Goal: Task Accomplishment & Management: Complete application form

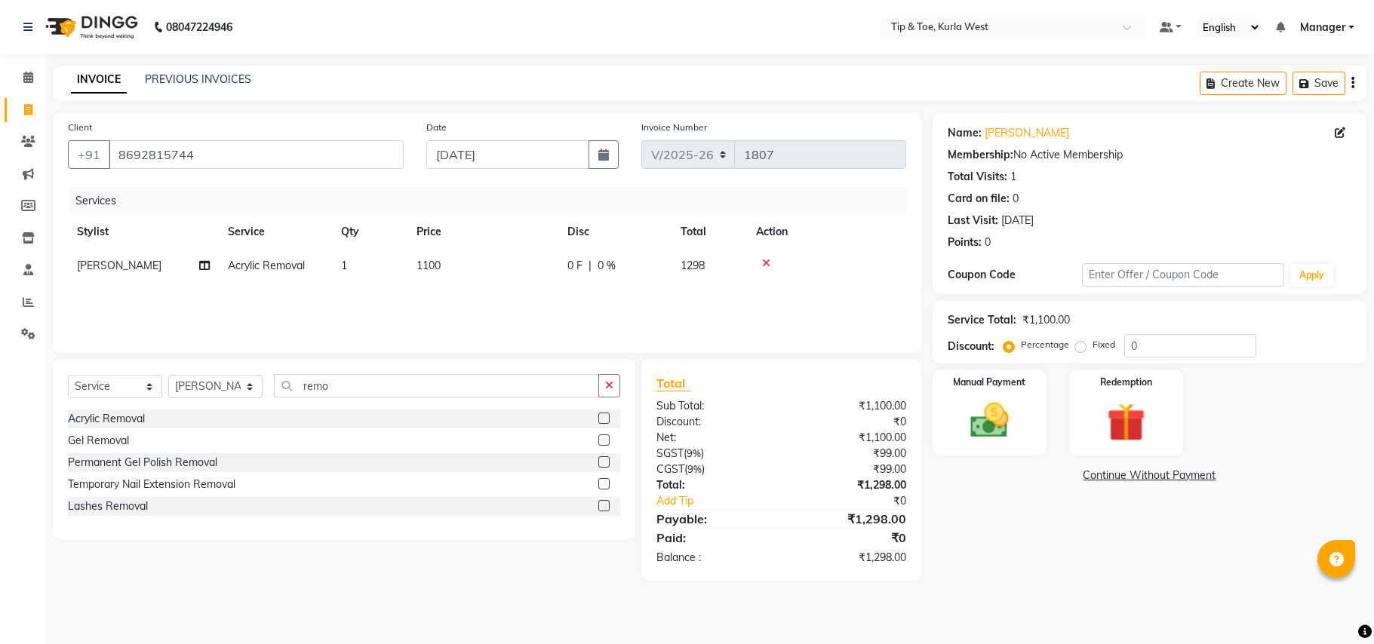
select select "5986"
select select "service"
select select "42757"
drag, startPoint x: 399, startPoint y: 389, endPoint x: 267, endPoint y: 378, distance: 132.5
click at [267, 378] on div "Select Service Product Membership Package Voucher Prepaid Gift Card Select Styl…" at bounding box center [344, 391] width 552 height 35
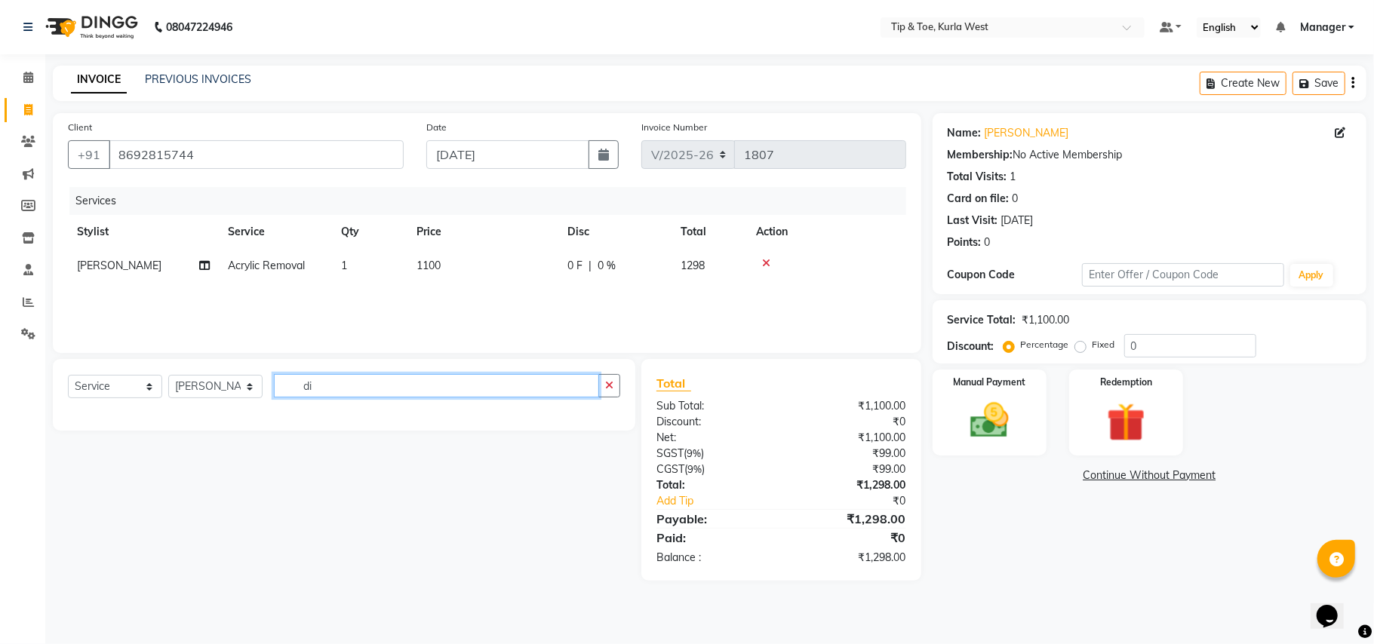
type input "d"
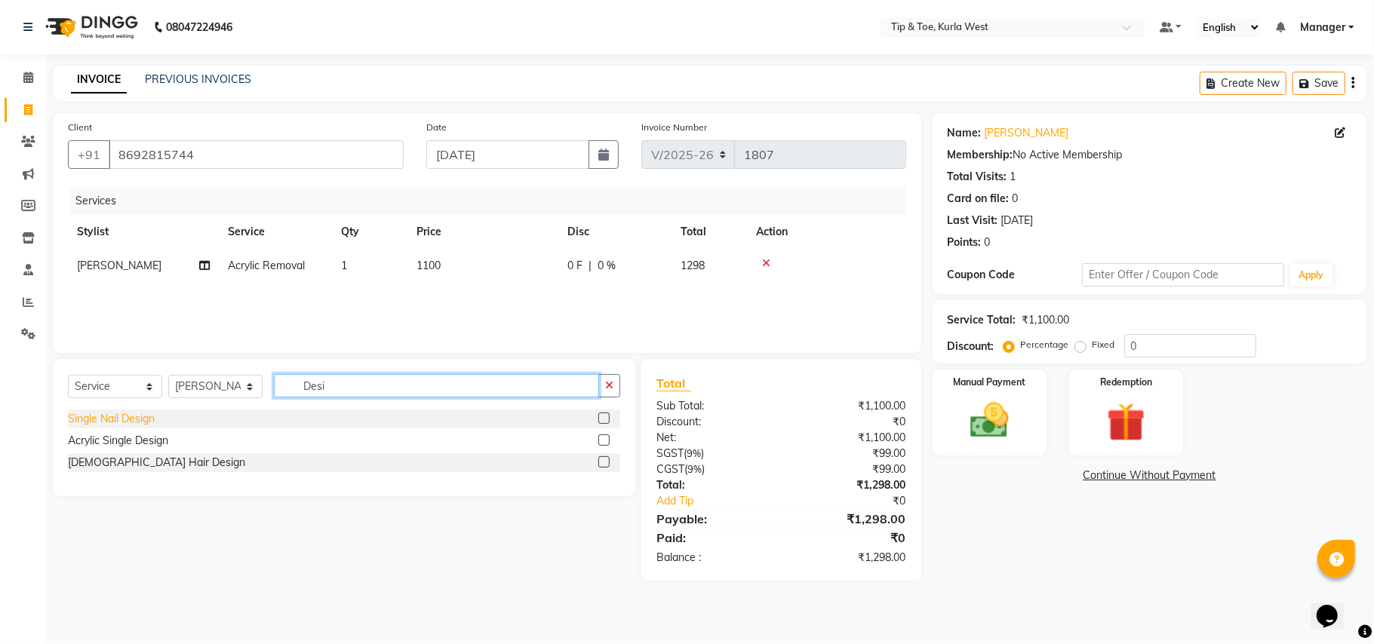
type input "Desi"
click at [136, 419] on div "Single Nail Design" at bounding box center [111, 419] width 87 height 16
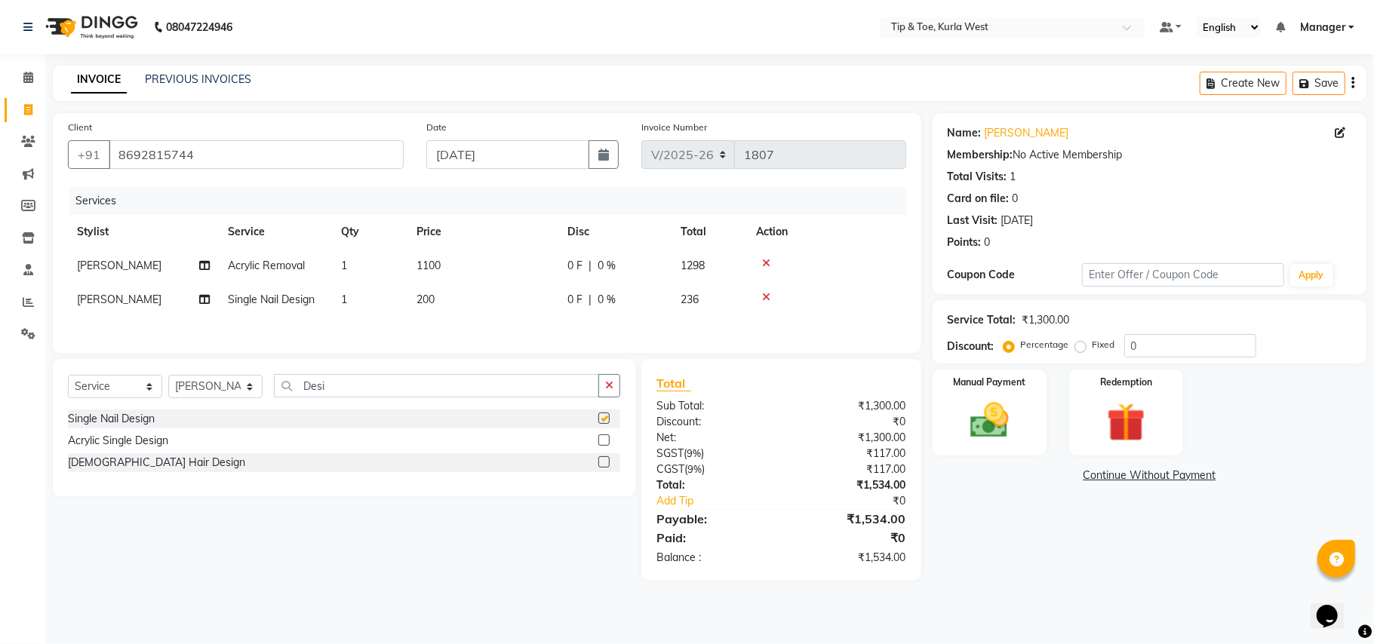
checkbox input "false"
click at [397, 302] on td "1" at bounding box center [369, 300] width 75 height 34
select select "42757"
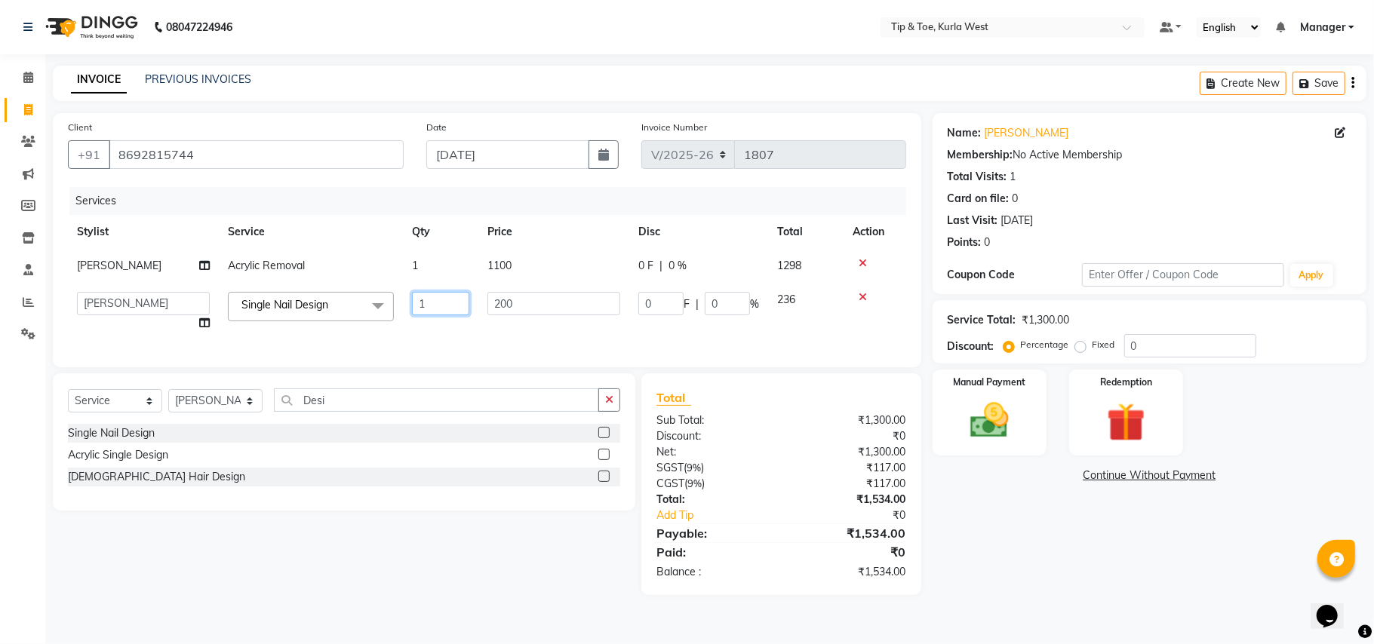
click at [438, 300] on input "1" at bounding box center [440, 303] width 57 height 23
type input "10"
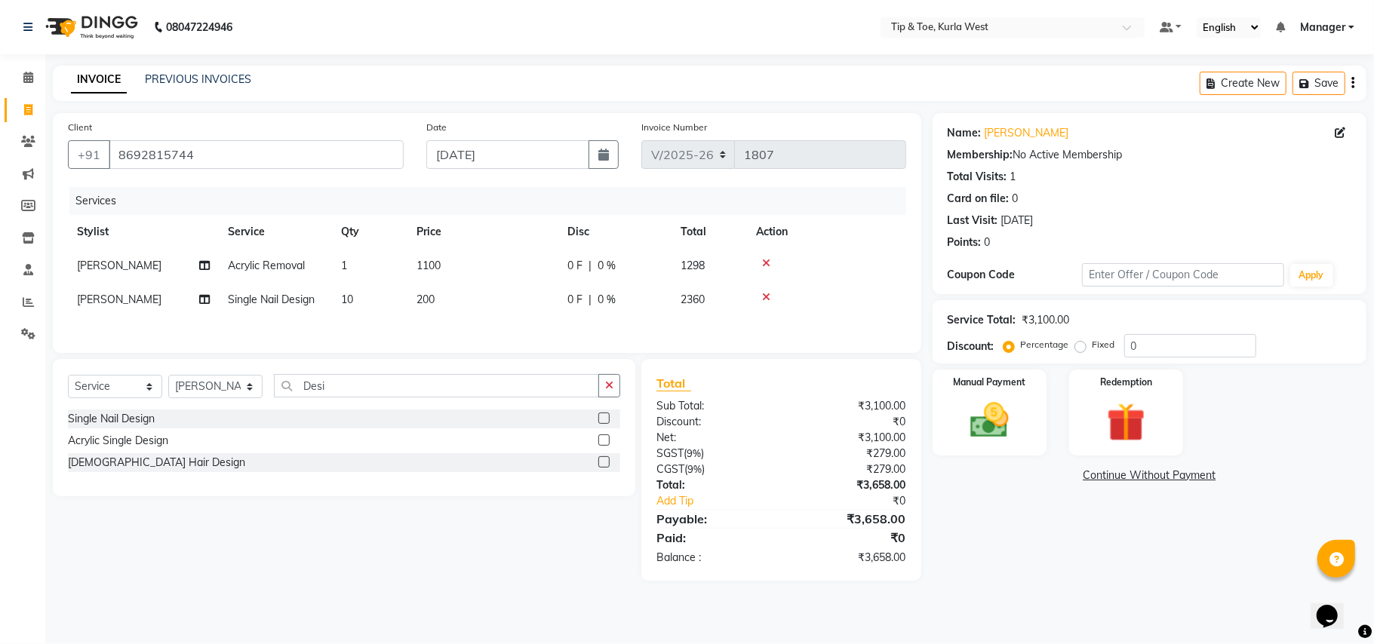
drag, startPoint x: 954, startPoint y: 549, endPoint x: 1141, endPoint y: 493, distance: 195.3
click at [966, 550] on div "Name: Kajal Rajpal Membership: No Active Membership Total Visits: 1 Card on fil…" at bounding box center [1155, 347] width 445 height 468
click at [1079, 340] on div "Percentage Fixed 0" at bounding box center [1131, 345] width 250 height 23
type input "50"
drag, startPoint x: 1032, startPoint y: 613, endPoint x: 1027, endPoint y: 481, distance: 131.4
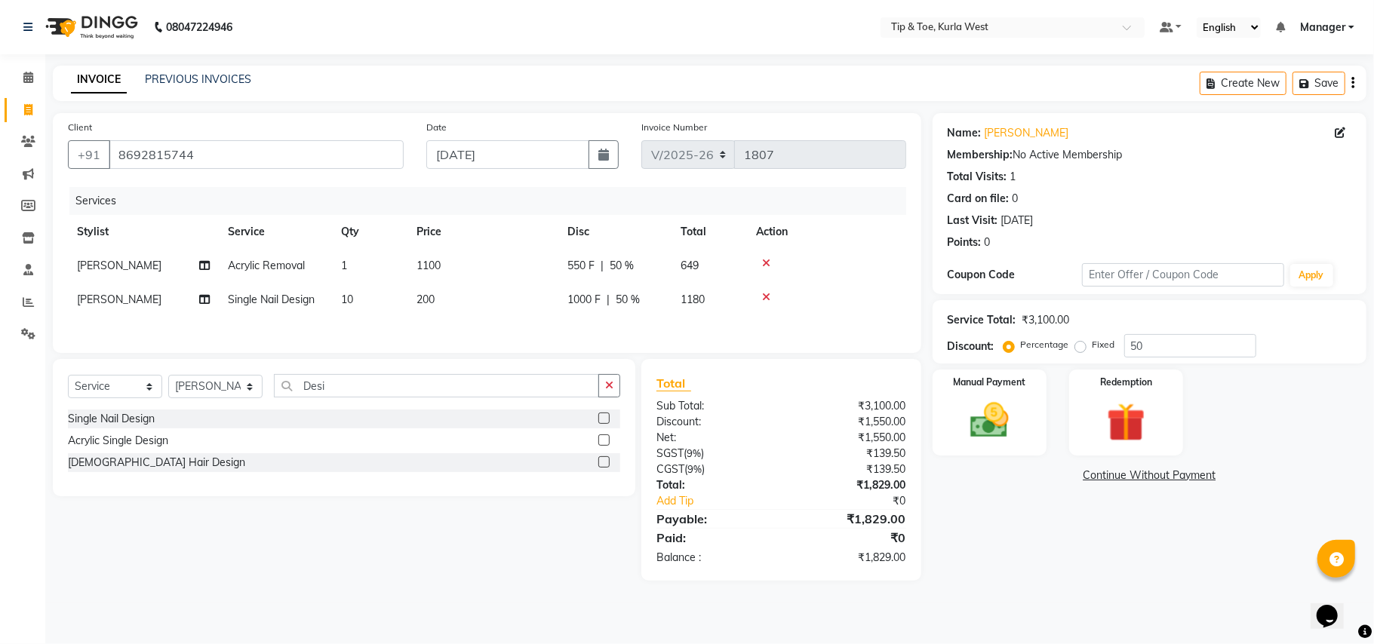
click at [1032, 610] on div "08047224946 Select Location × Tip & Toe, Kurla West Default Panel My Panel Engl…" at bounding box center [687, 322] width 1374 height 644
click at [121, 303] on span "[PERSON_NAME]" at bounding box center [119, 300] width 85 height 14
select select "42757"
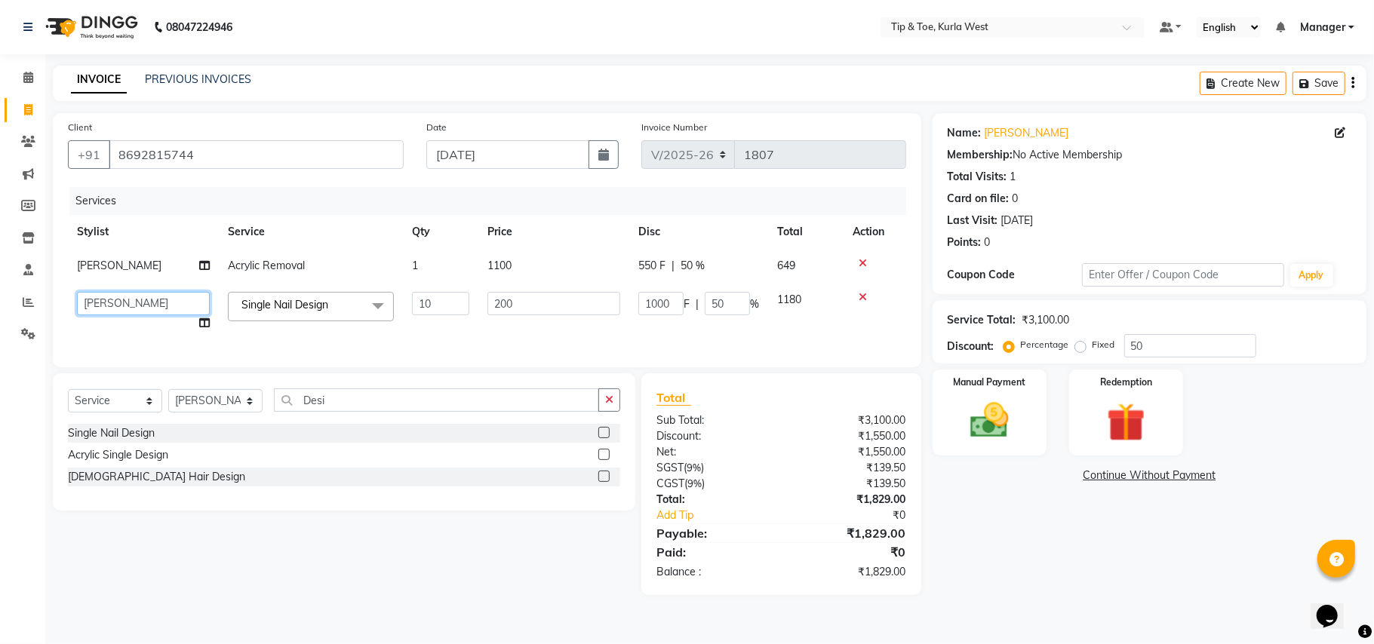
click at [121, 303] on select "ARSHAD KAVERI KHUSHBOO Kurla login access Manager NIHAL PRIYA RASHID SANTOSH SH…" at bounding box center [143, 303] width 133 height 23
select select "42756"
click at [996, 575] on div "Name: Kajal Rajpal Membership: No Active Membership Total Visits: 1 Card on fil…" at bounding box center [1155, 354] width 445 height 482
click at [1013, 426] on img at bounding box center [990, 421] width 66 height 47
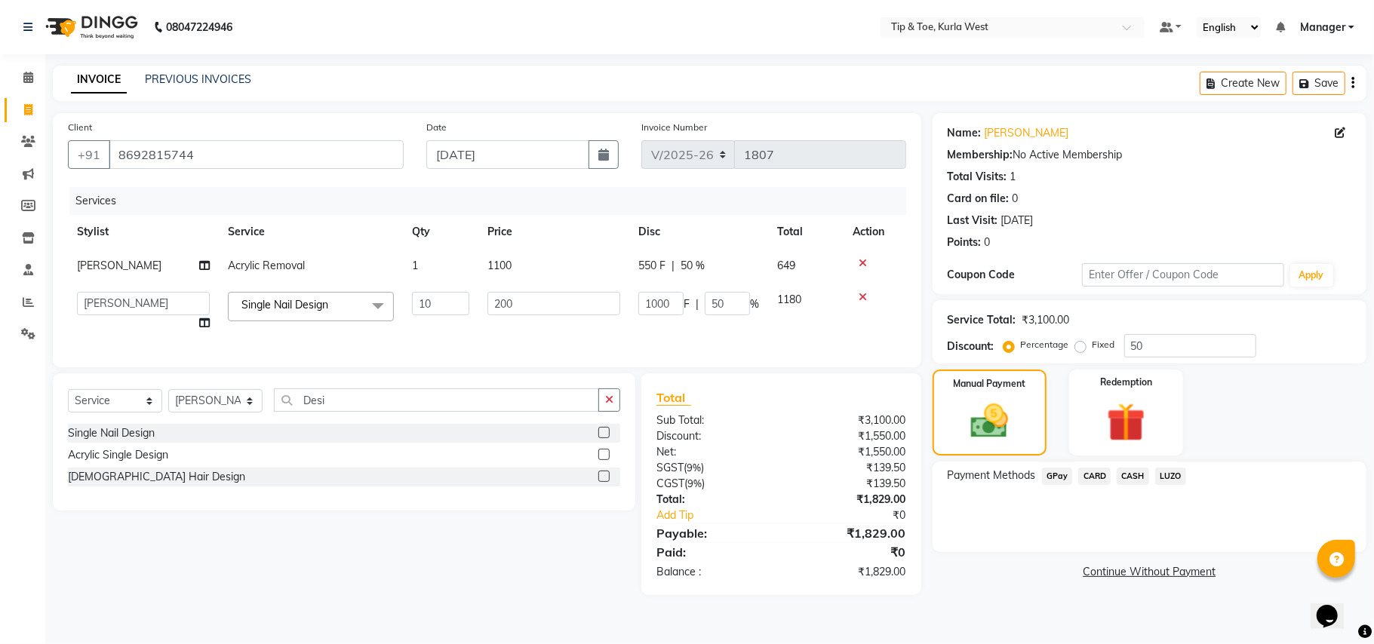
click at [1055, 478] on span "GPay" at bounding box center [1057, 476] width 31 height 17
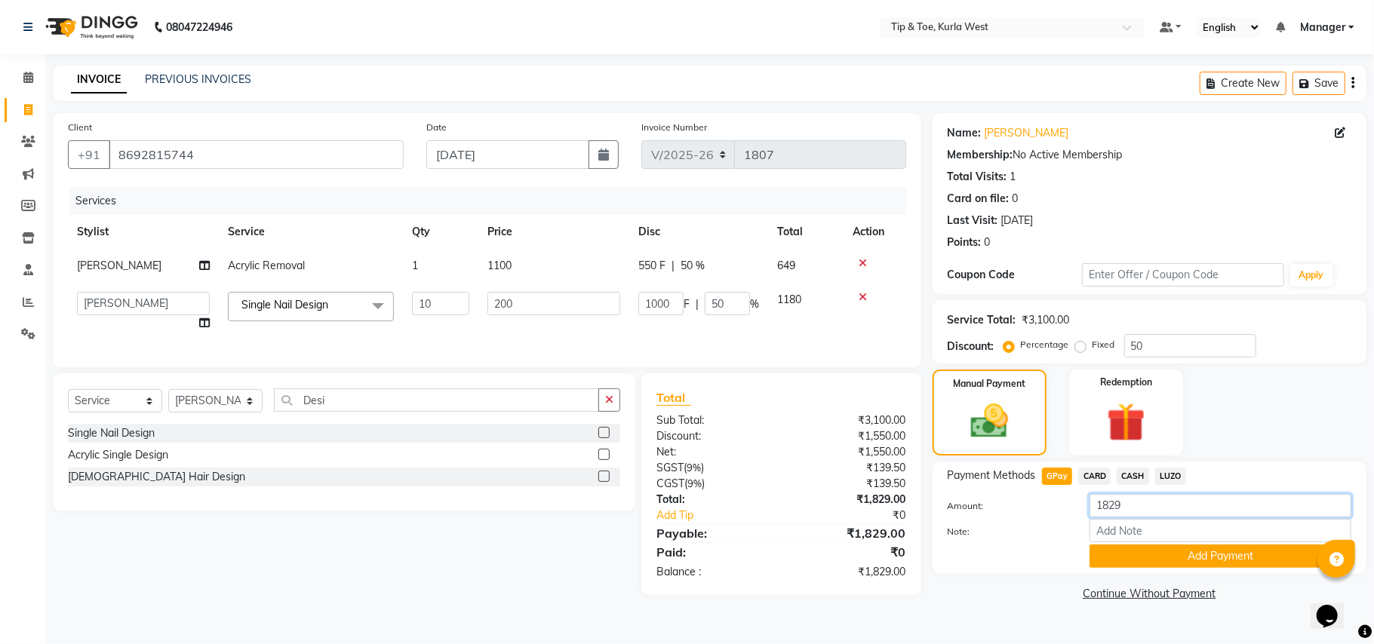
drag, startPoint x: 1157, startPoint y: 502, endPoint x: 923, endPoint y: 509, distance: 233.2
click at [930, 509] on div "Client +91 8692815744 Date 01-09-2025 Invoice Number V/2025 V/2025-26 1807 Serv…" at bounding box center [709, 359] width 1336 height 492
type input "1298"
click at [994, 592] on link "Continue Without Payment" at bounding box center [1150, 594] width 428 height 16
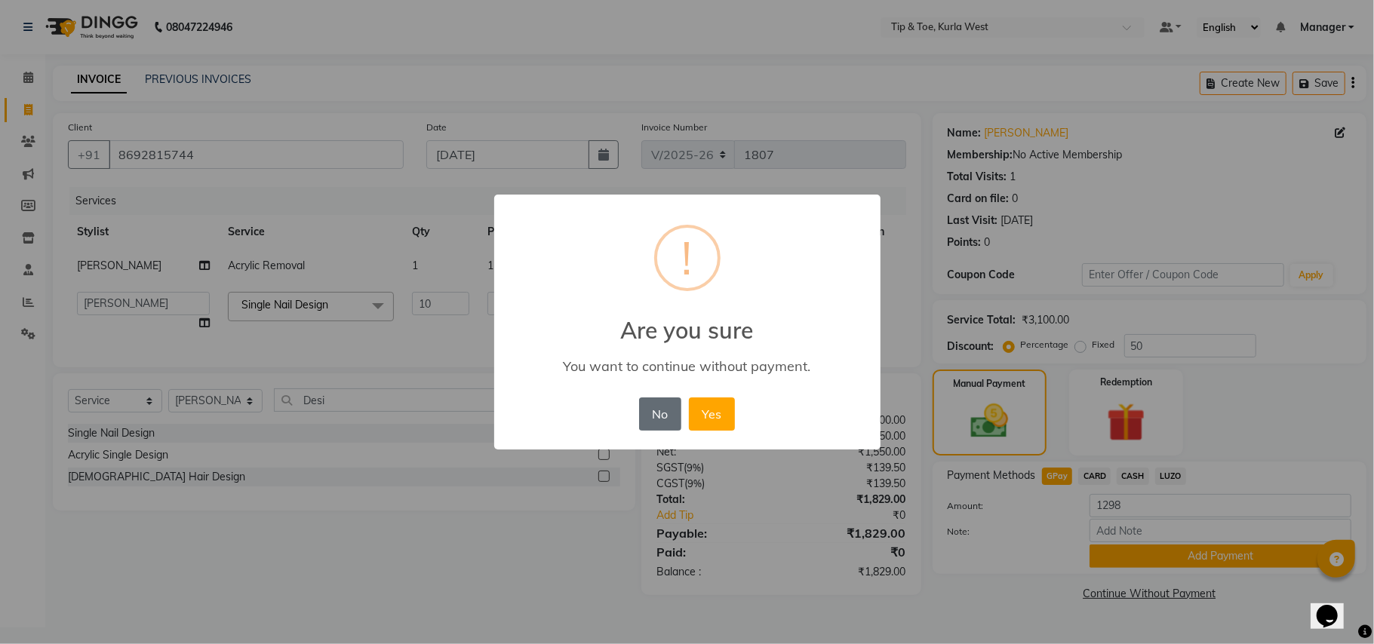
click at [668, 424] on button "No" at bounding box center [660, 414] width 42 height 33
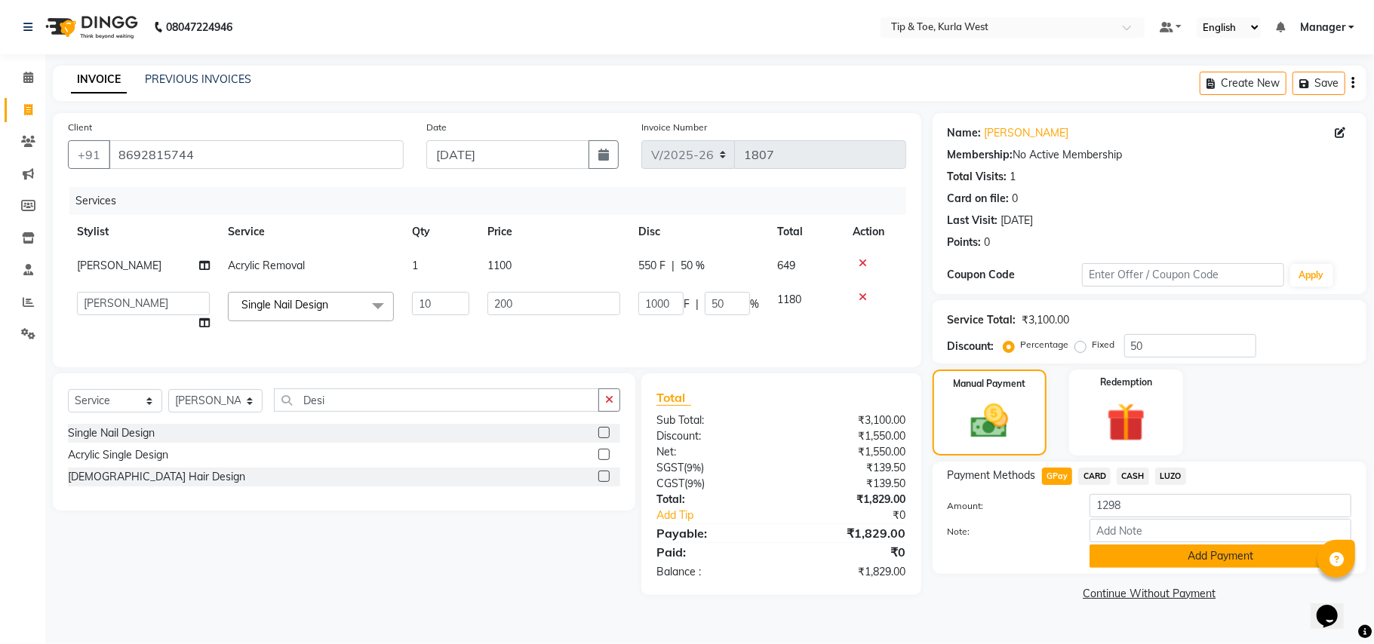
click at [1218, 558] on button "Add Payment" at bounding box center [1220, 556] width 262 height 23
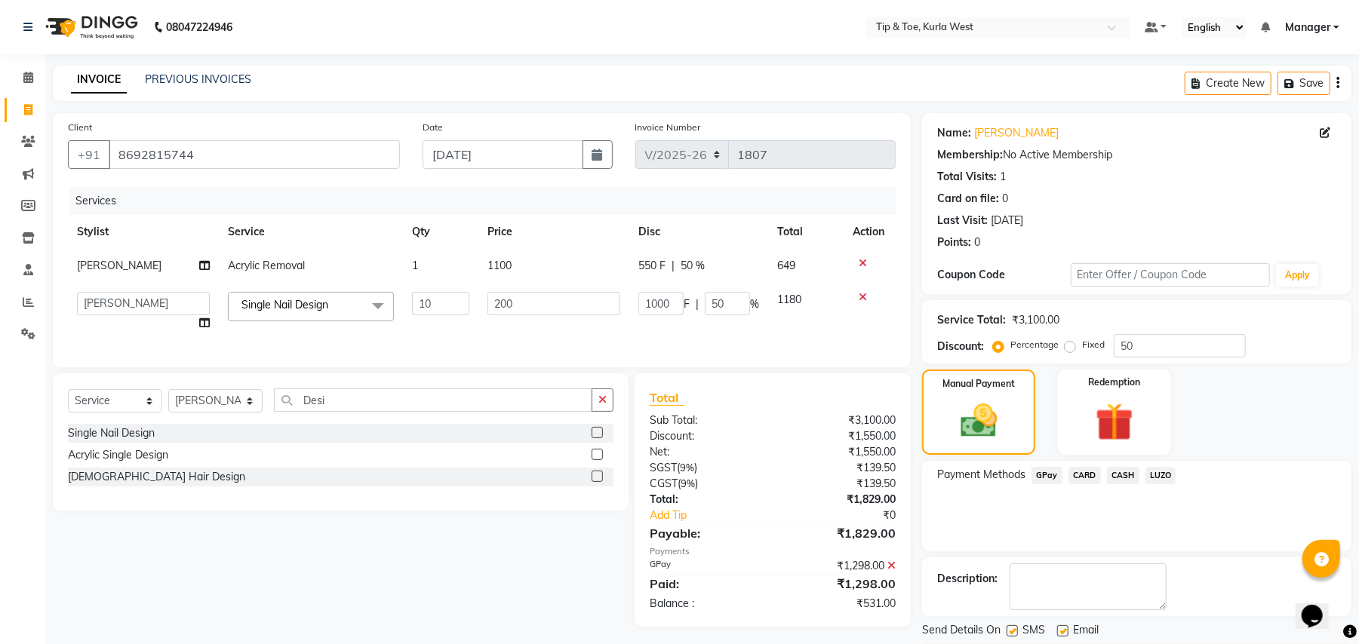
click at [1120, 475] on span "CASH" at bounding box center [1123, 475] width 32 height 17
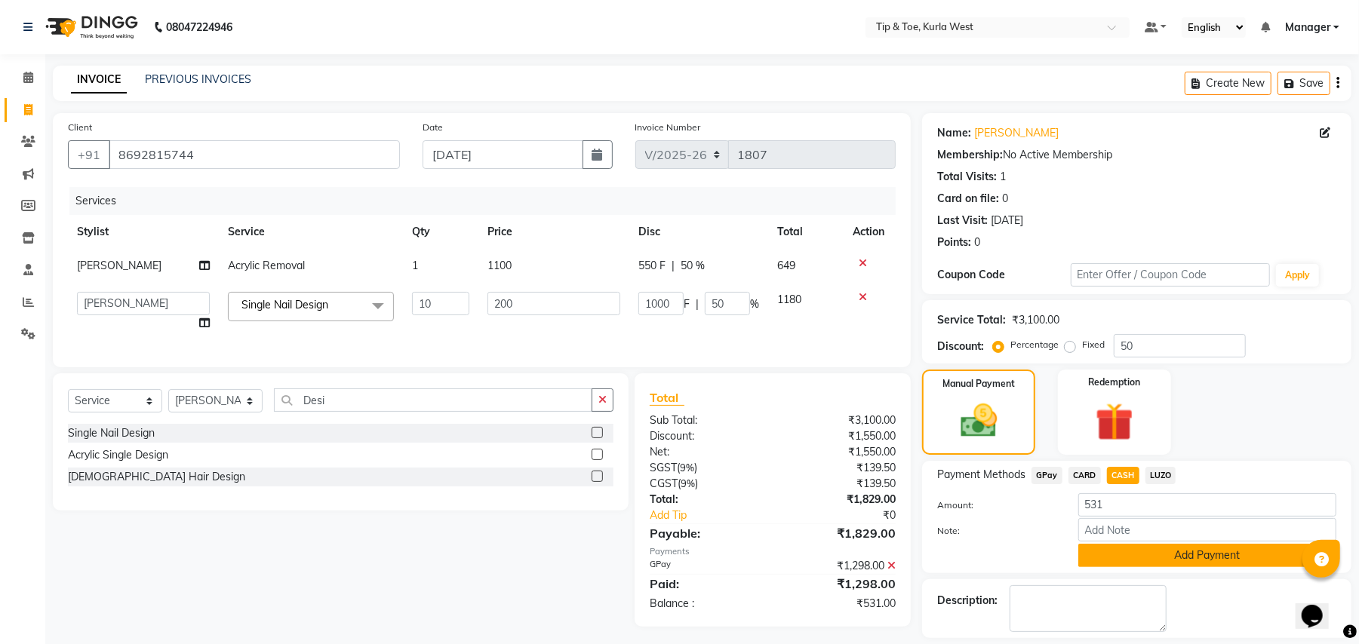
click at [1163, 555] on button "Add Payment" at bounding box center [1207, 555] width 258 height 23
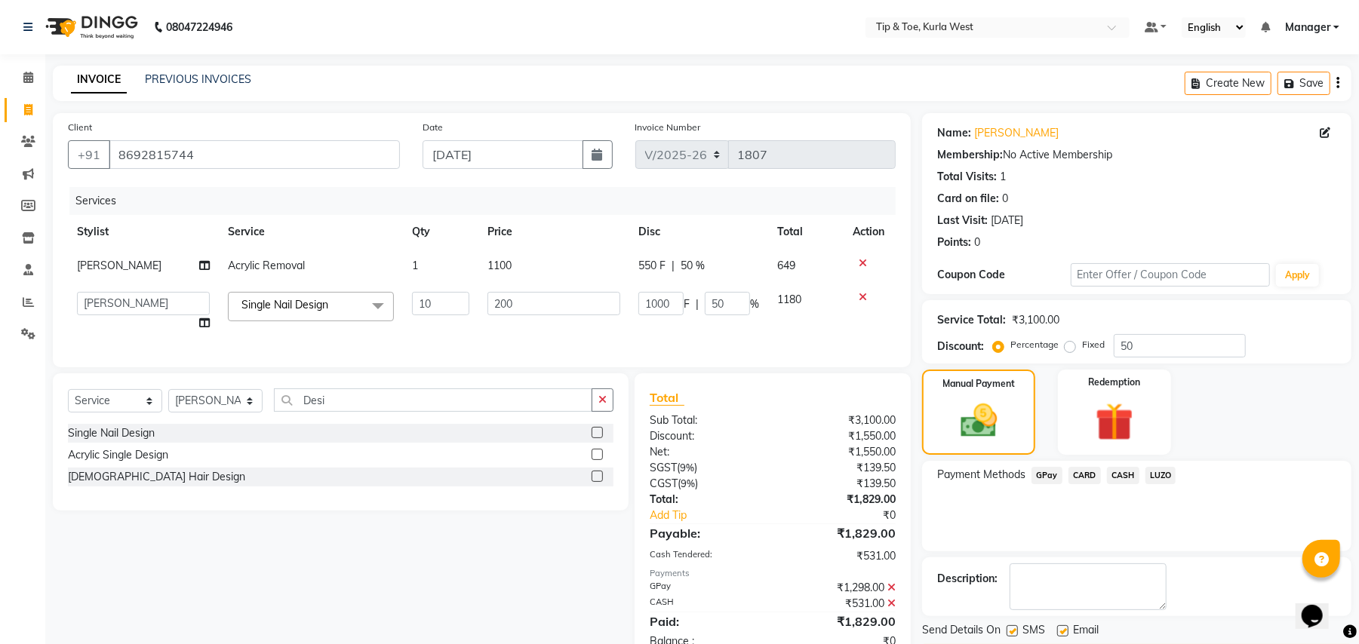
scroll to position [58, 0]
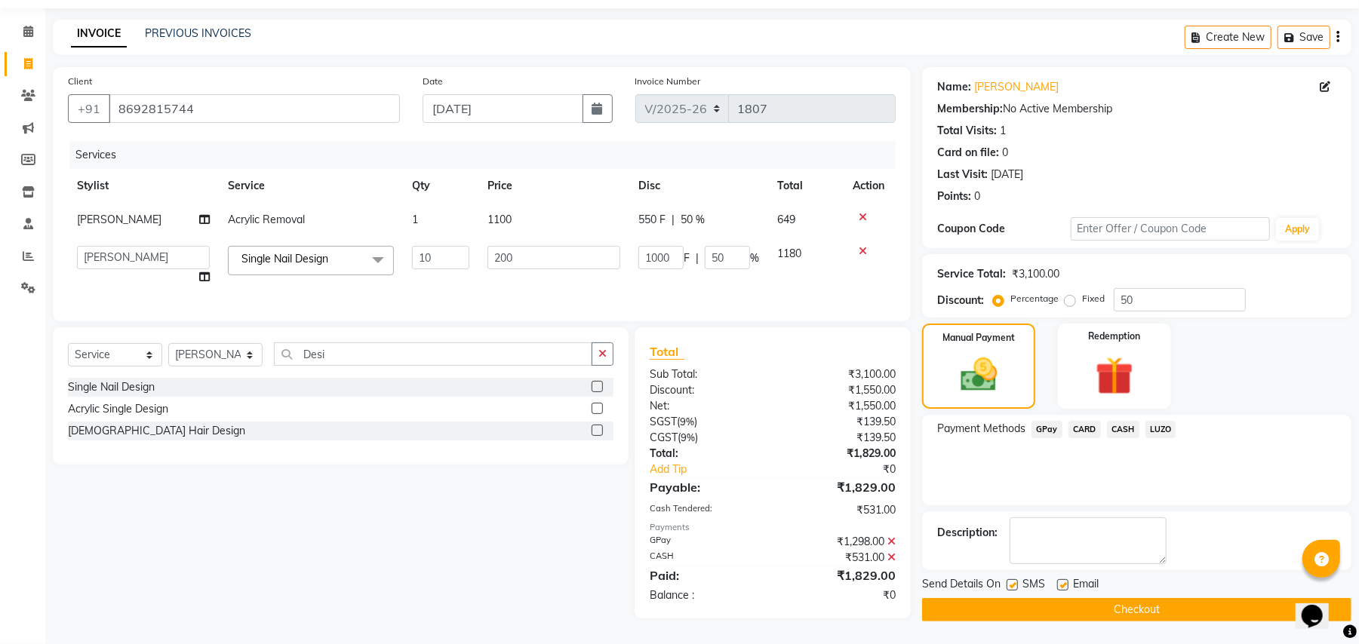
click at [1012, 579] on label at bounding box center [1011, 584] width 11 height 11
click at [1012, 581] on input "checkbox" at bounding box center [1011, 586] width 10 height 10
checkbox input "false"
click at [1060, 579] on label at bounding box center [1062, 584] width 11 height 11
click at [1060, 581] on input "checkbox" at bounding box center [1062, 586] width 10 height 10
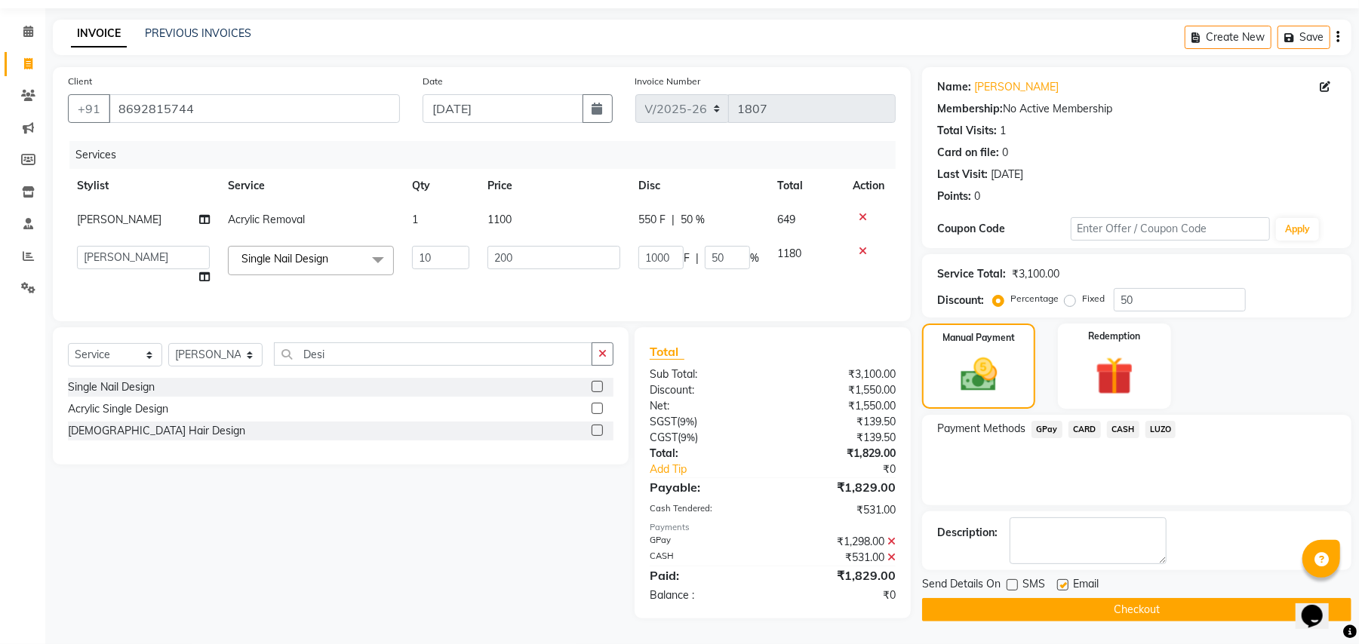
checkbox input "false"
click at [1096, 601] on button "Checkout" at bounding box center [1136, 609] width 429 height 23
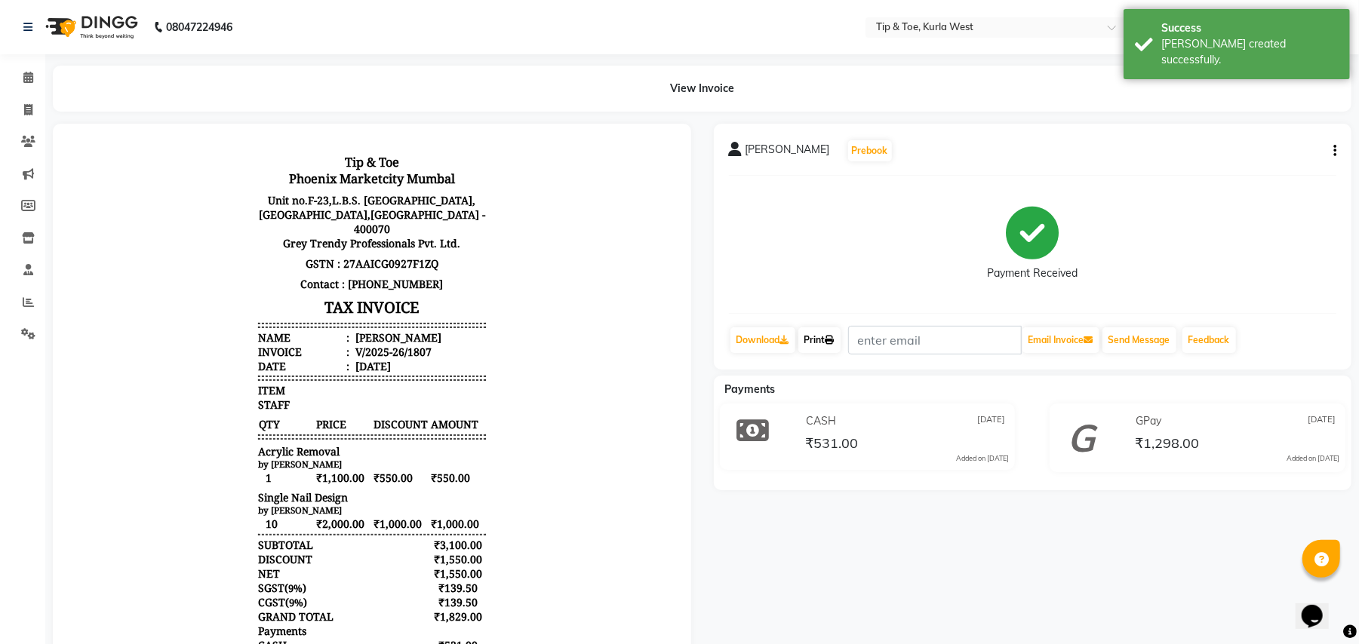
click at [822, 344] on link "Print" at bounding box center [819, 340] width 42 height 26
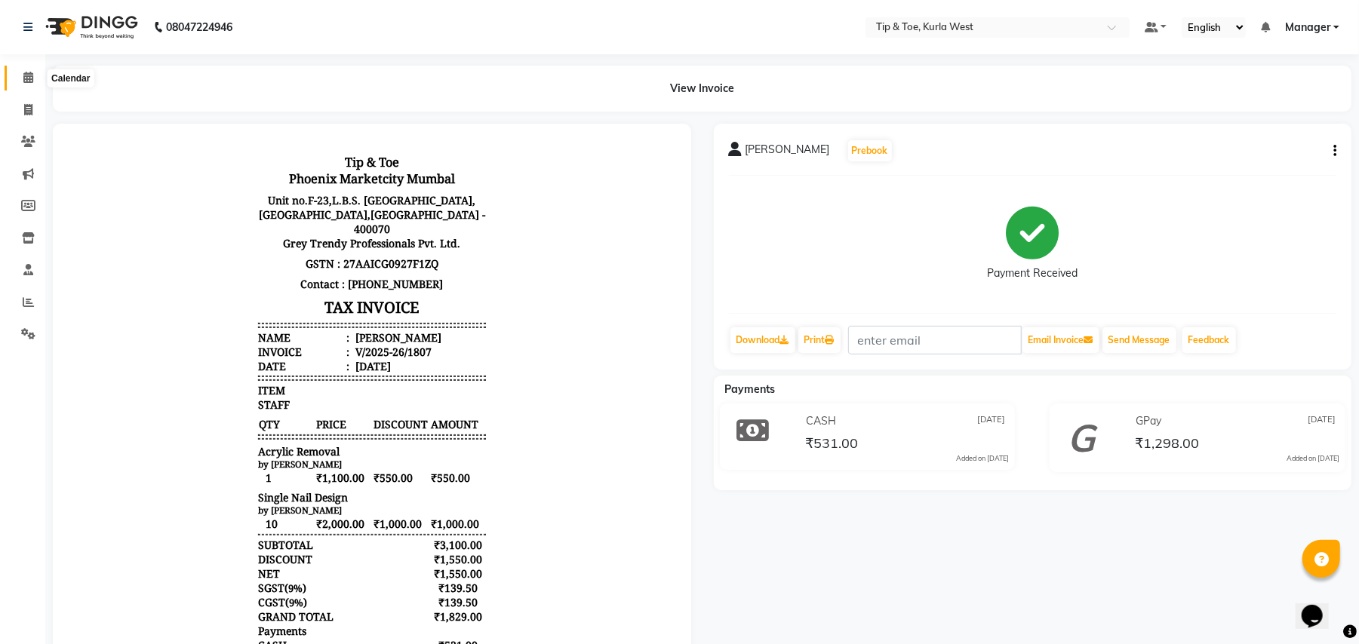
click at [35, 81] on span at bounding box center [28, 77] width 26 height 17
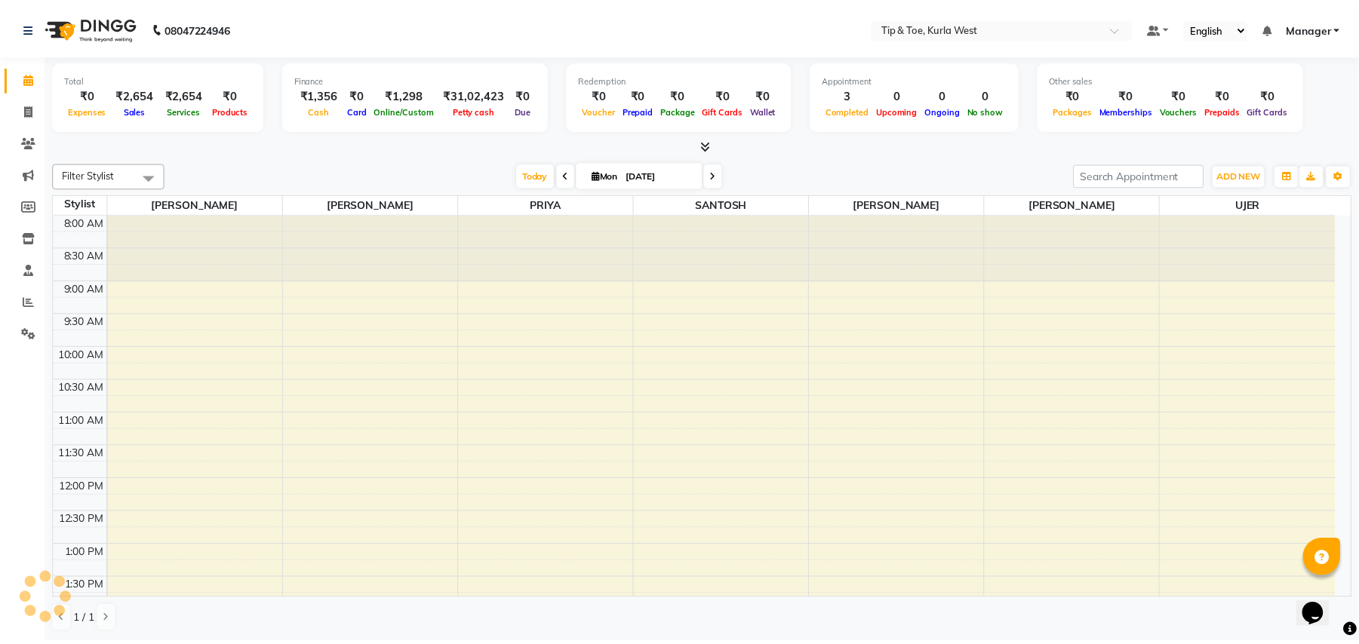
scroll to position [463, 0]
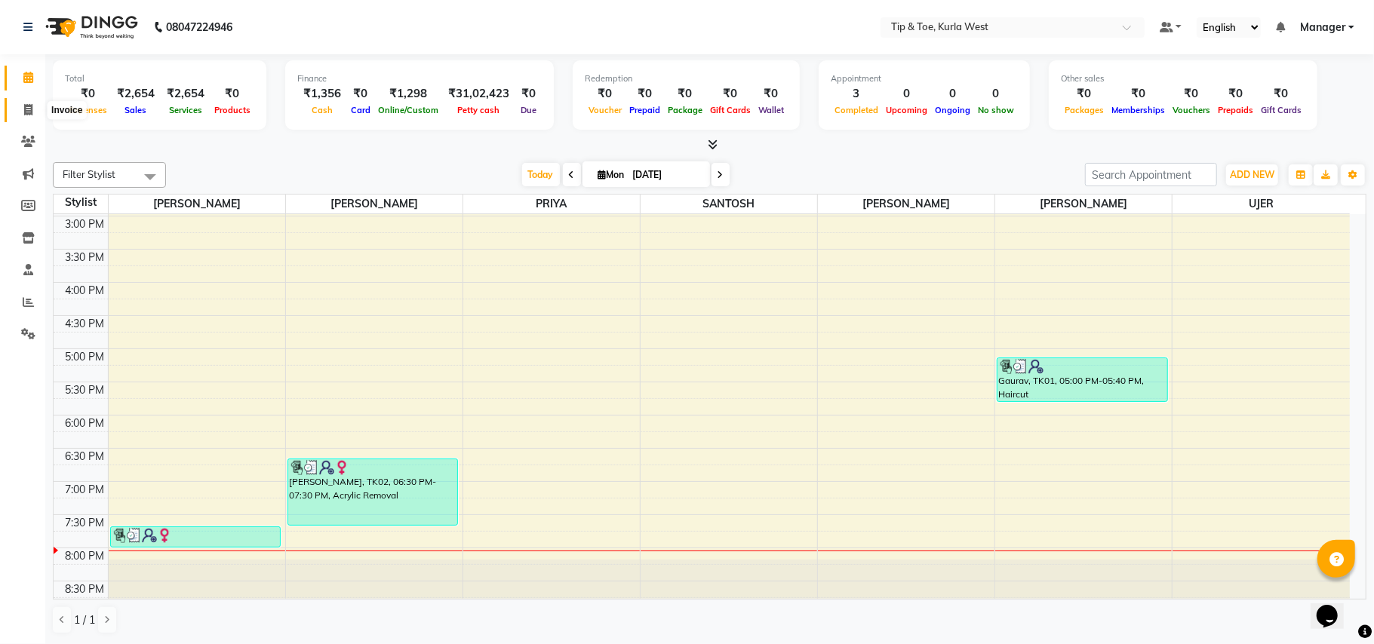
click at [36, 112] on span at bounding box center [28, 110] width 26 height 17
select select "service"
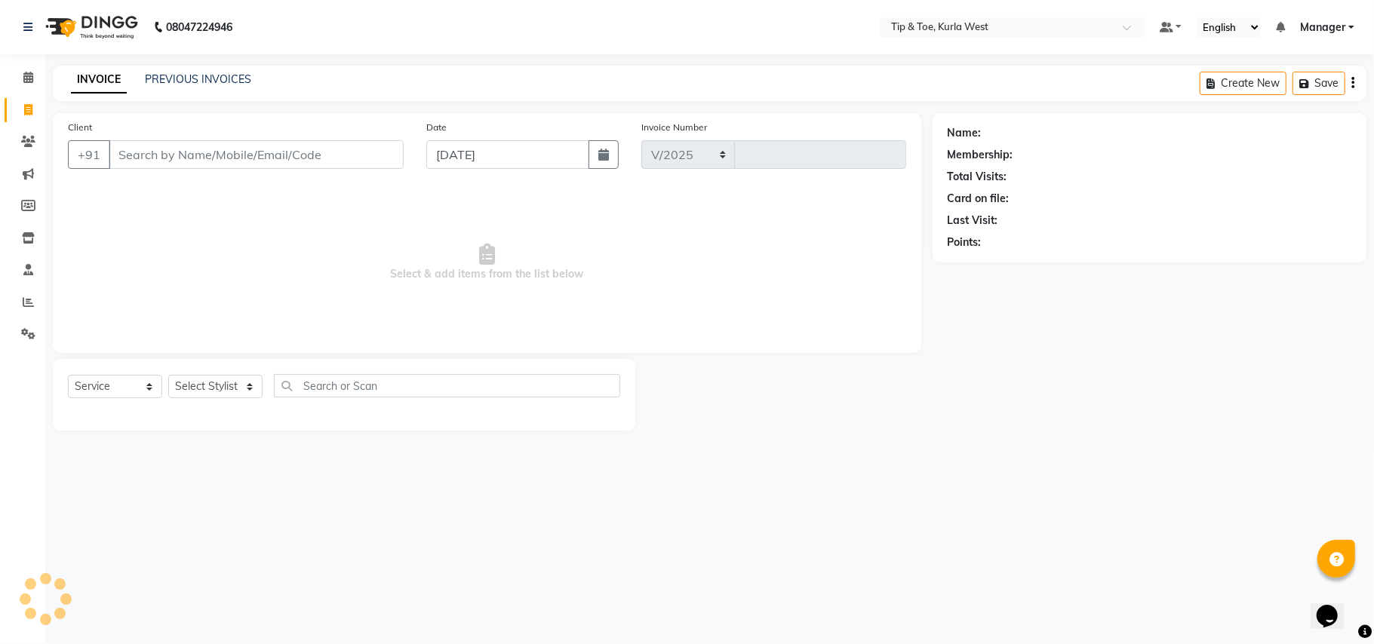
select select "5986"
type input "1808"
click at [203, 163] on input "Client" at bounding box center [256, 154] width 295 height 29
type input "9892308693"
click at [362, 161] on span "Add Client" at bounding box center [365, 154] width 60 height 15
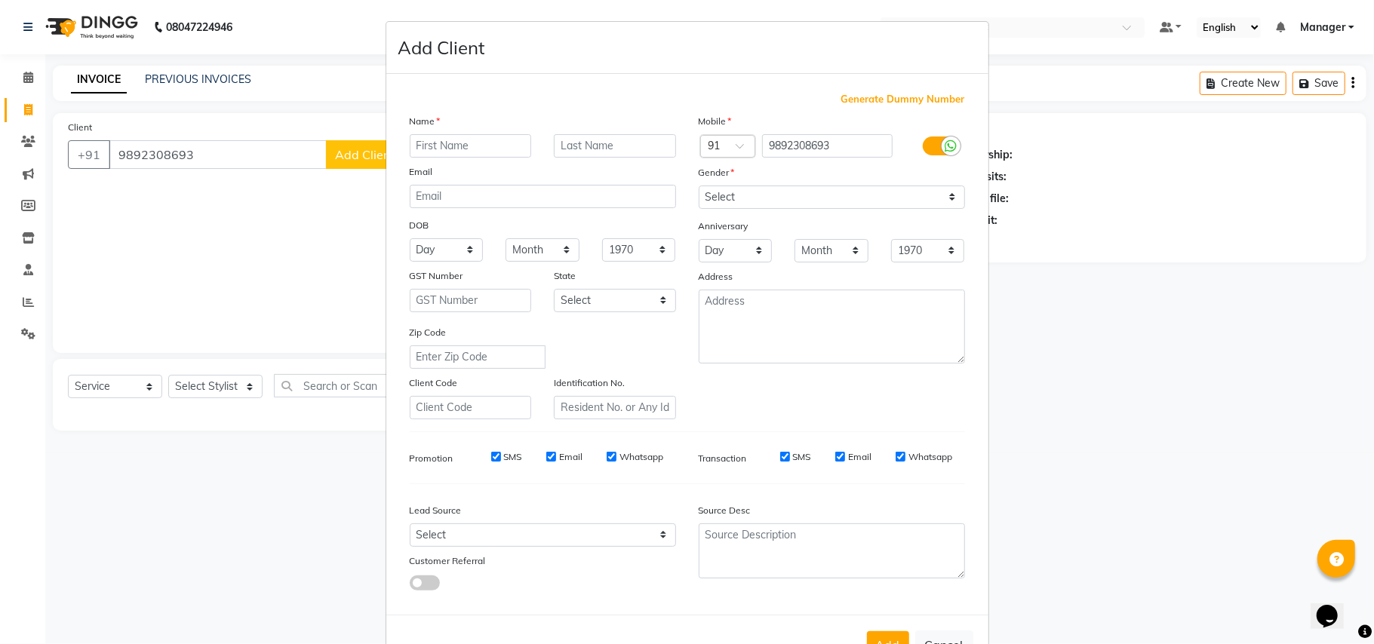
click at [469, 143] on input "text" at bounding box center [471, 145] width 122 height 23
type input "VARNALI"
click at [718, 198] on select "Select Male Female Other Prefer Not To Say" at bounding box center [832, 197] width 266 height 23
select select "female"
click at [699, 186] on select "Select Male Female Other Prefer Not To Say" at bounding box center [832, 197] width 266 height 23
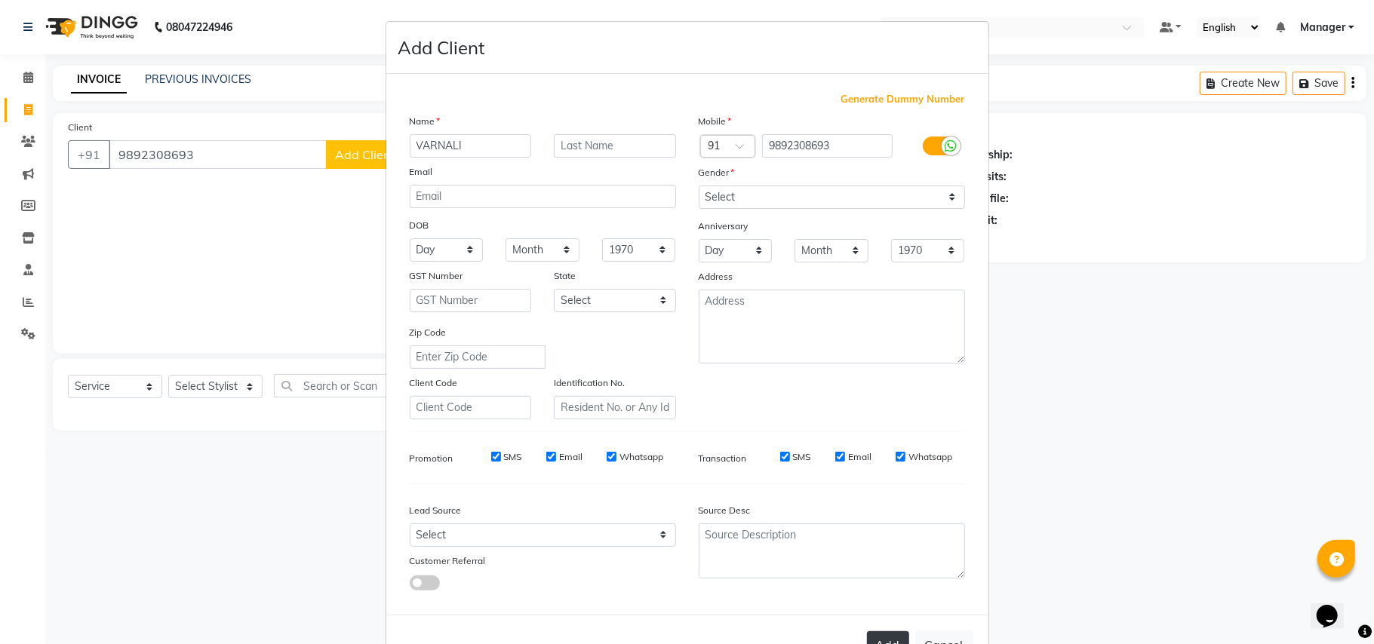
click at [880, 641] on button "Add" at bounding box center [888, 645] width 42 height 27
select select
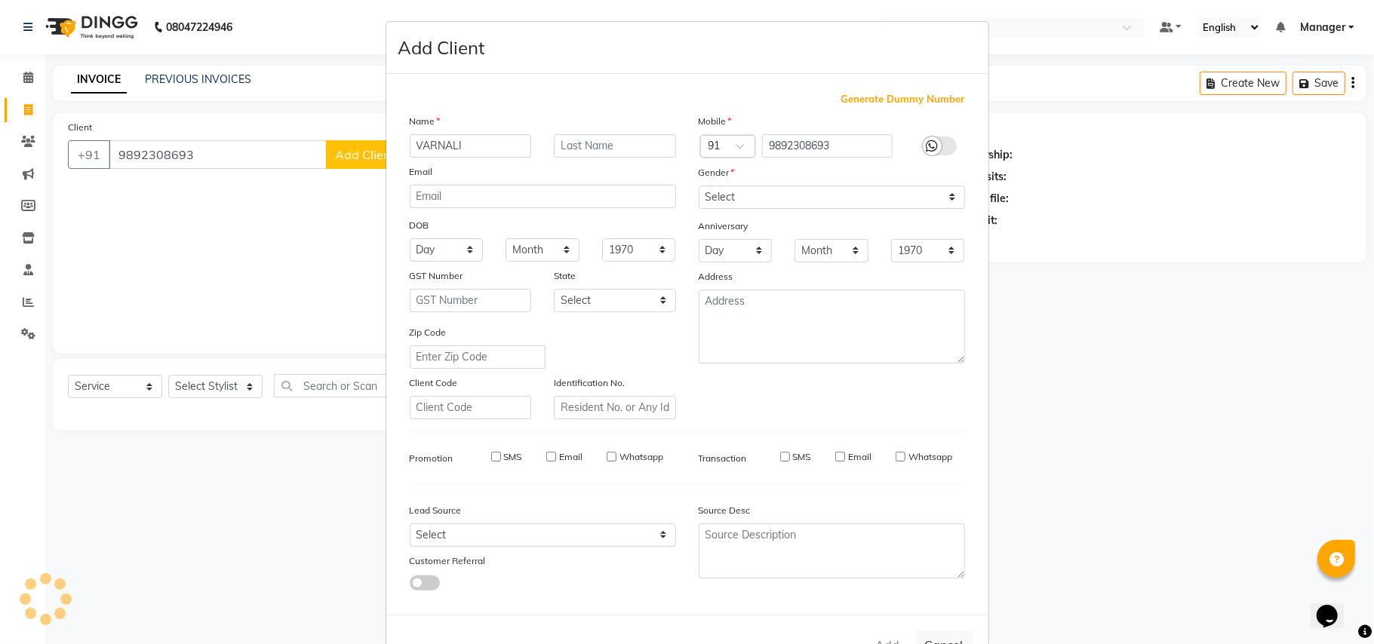
select select
checkbox input "false"
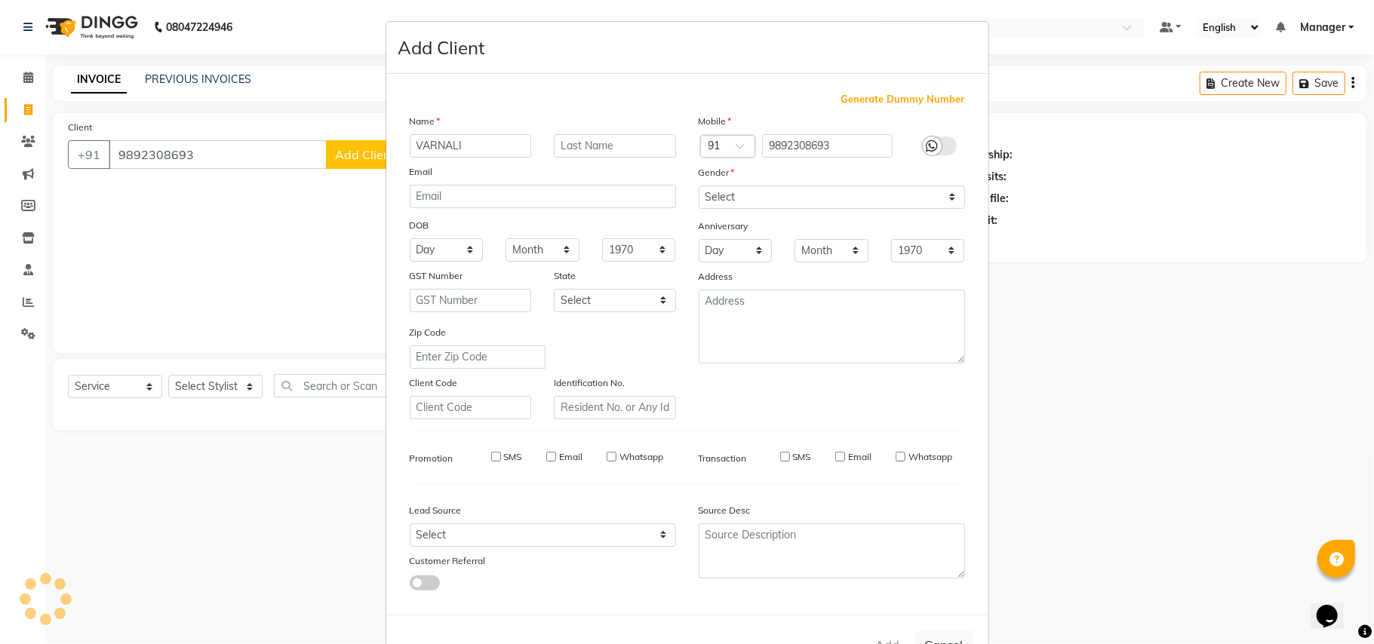
checkbox input "false"
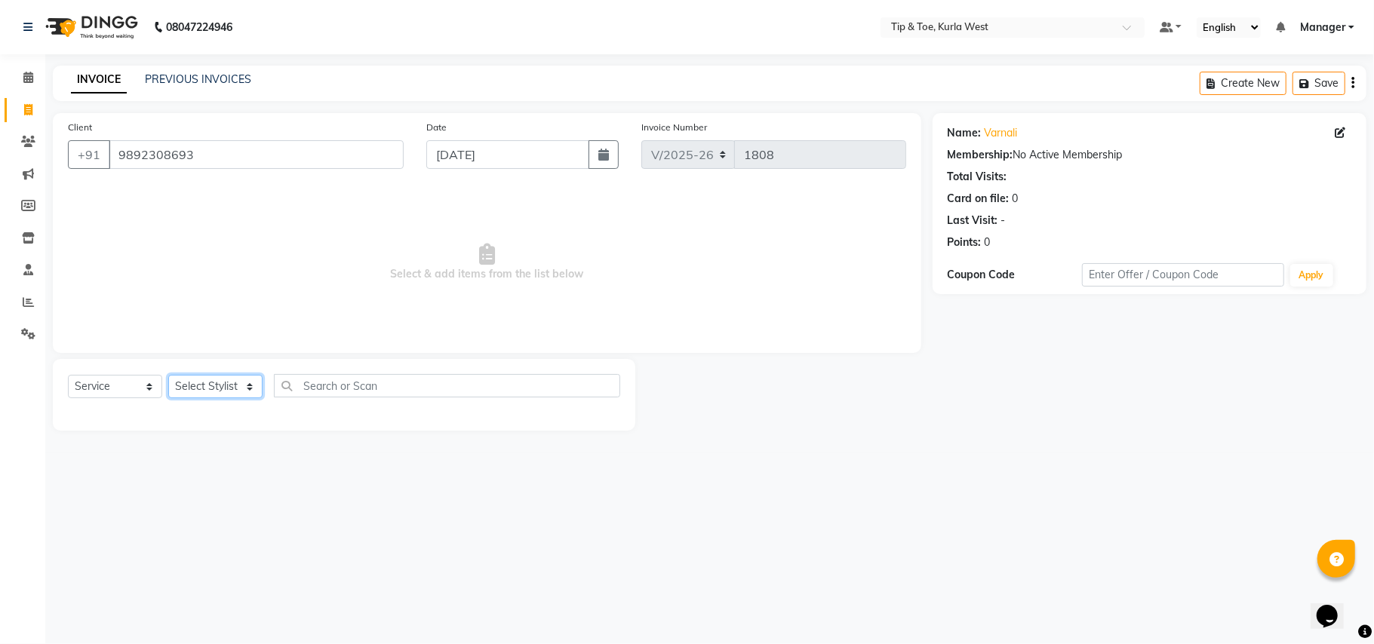
click at [223, 390] on select "Select Stylist ARSHAD KAVERI KHUSHBOO Kurla login access Manager NIHAL PRIYA RA…" at bounding box center [215, 386] width 94 height 23
click at [290, 432] on main "INVOICE PREVIOUS INVOICES Create New Save Client +91 9892308693 Date 01-09-2025…" at bounding box center [709, 260] width 1329 height 388
click at [221, 385] on select "Select Stylist ARSHAD KAVERI KHUSHBOO Kurla login access Manager NIHAL PRIYA RA…" at bounding box center [215, 386] width 94 height 23
select select "42757"
click at [168, 375] on select "Select Stylist ARSHAD KAVERI KHUSHBOO Kurla login access Manager NIHAL PRIYA RA…" at bounding box center [215, 386] width 94 height 23
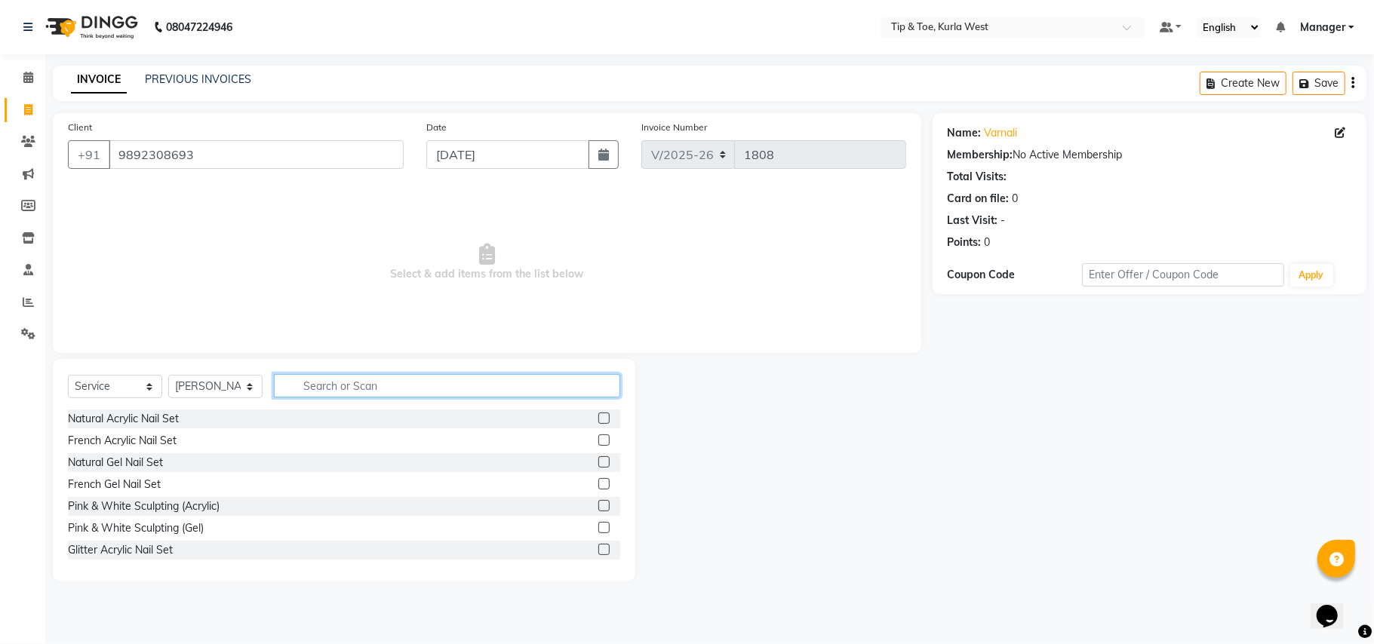
click at [332, 378] on input "text" at bounding box center [447, 385] width 346 height 23
type input "RE-"
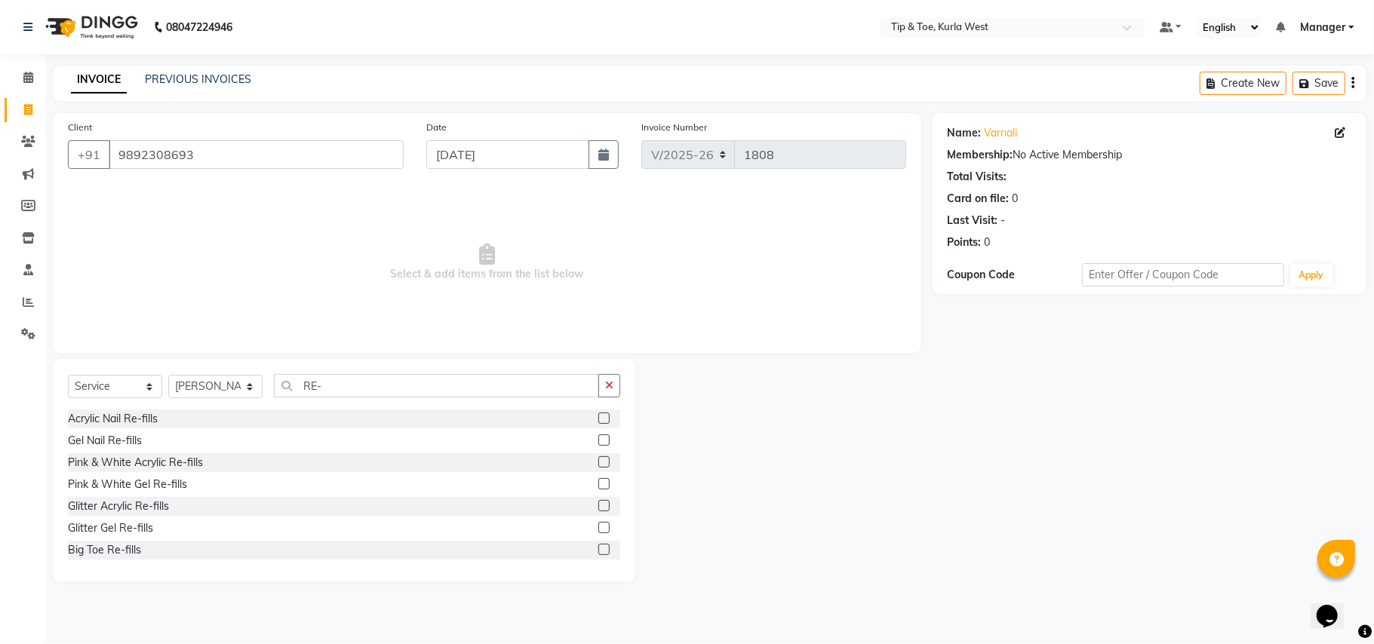
click at [598, 420] on label at bounding box center [603, 418] width 11 height 11
click at [598, 420] on input "checkbox" at bounding box center [603, 419] width 10 height 10
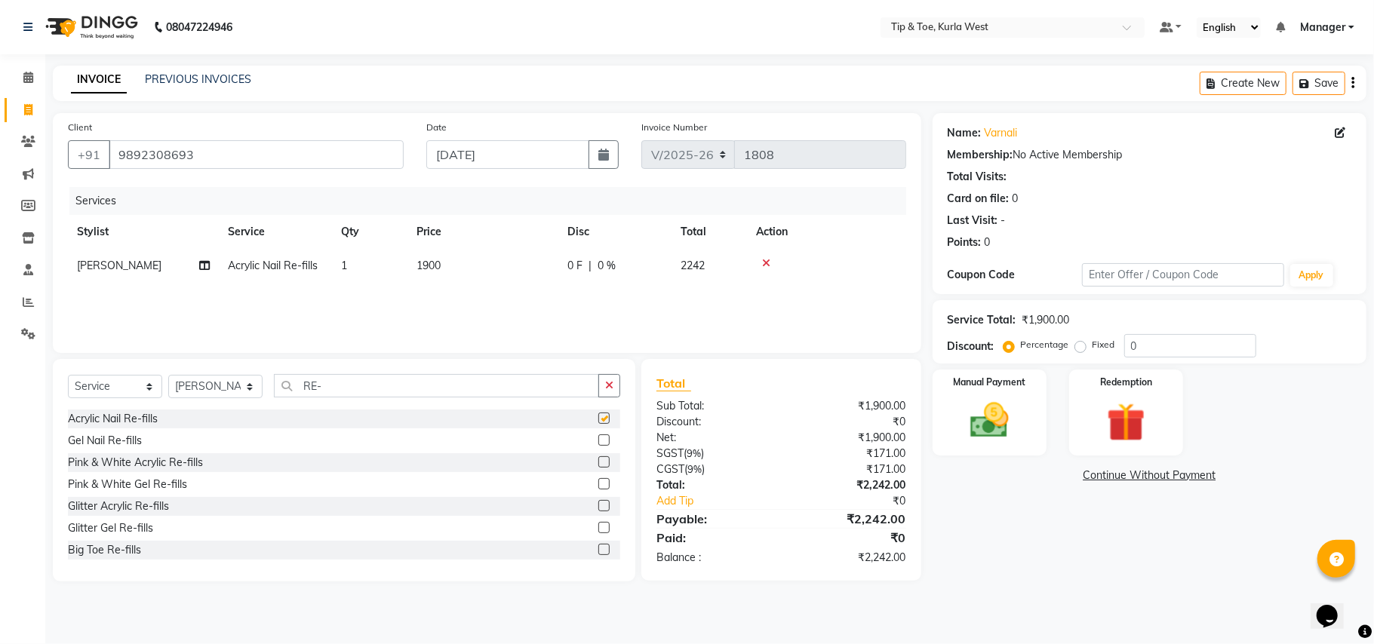
checkbox input "false"
click at [327, 388] on input "RE-" at bounding box center [436, 385] width 325 height 23
type input "R"
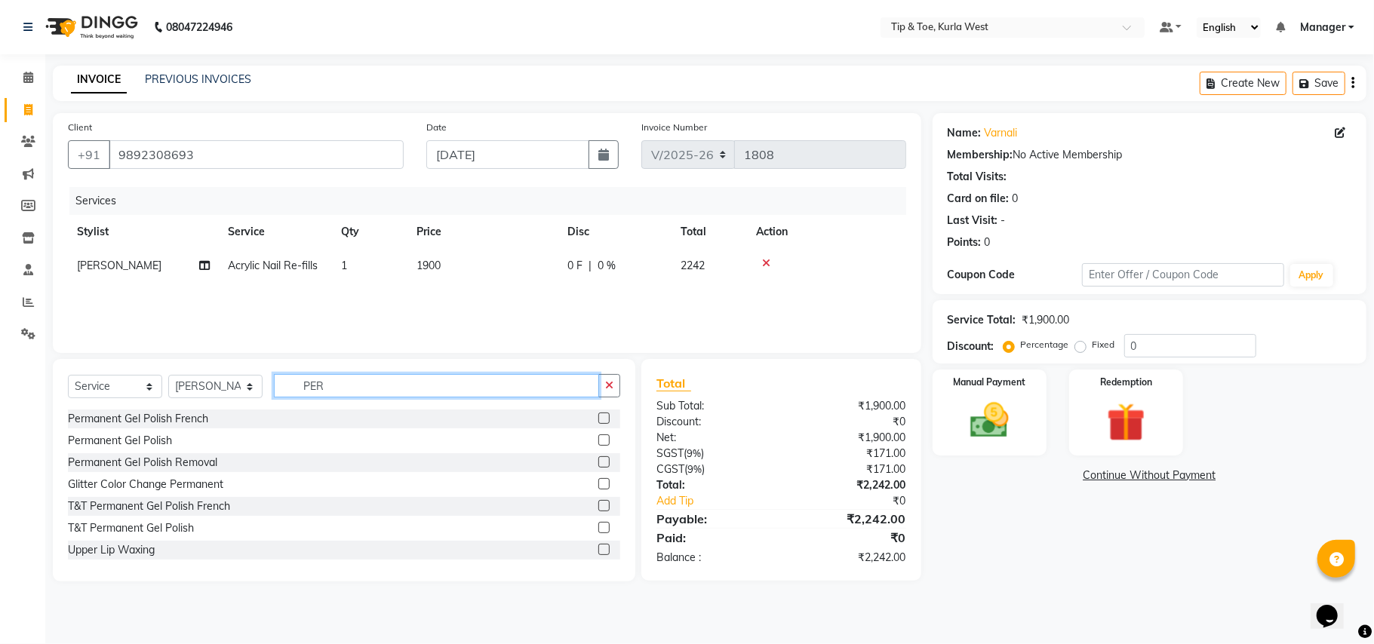
type input "PER"
click at [598, 532] on label at bounding box center [603, 527] width 11 height 11
click at [598, 532] on input "checkbox" at bounding box center [603, 529] width 10 height 10
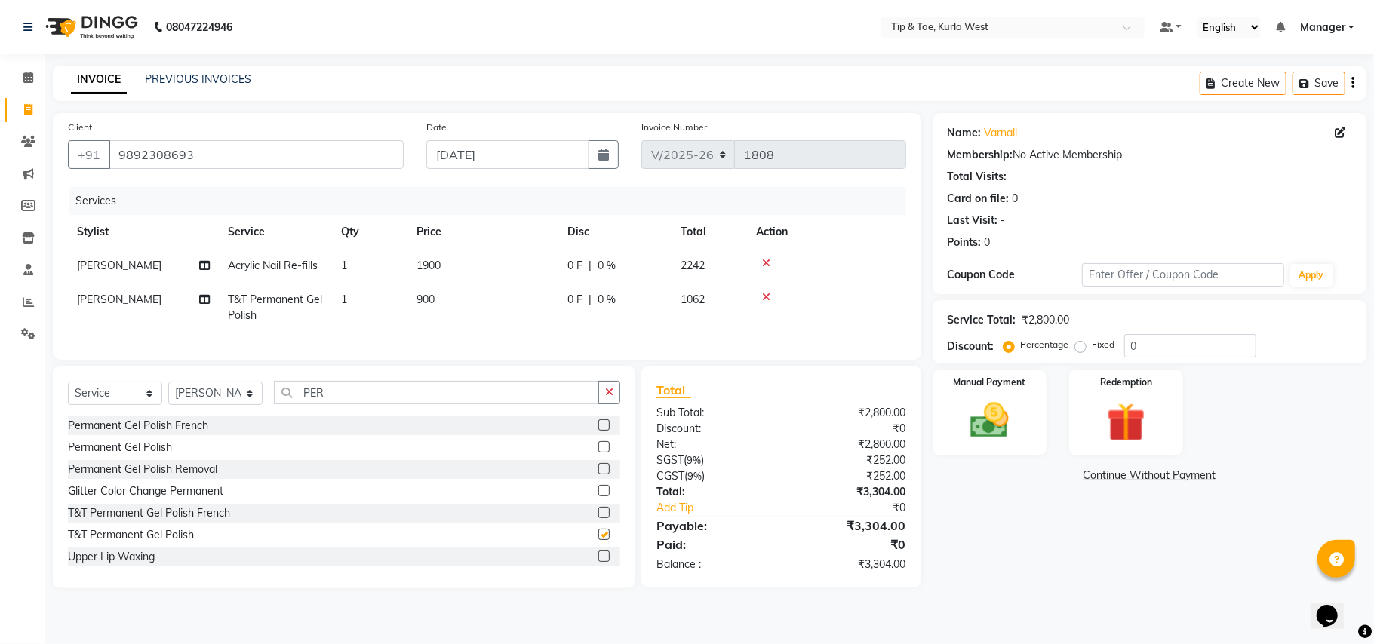
checkbox input "false"
click at [349, 404] on input "PER" at bounding box center [436, 392] width 325 height 23
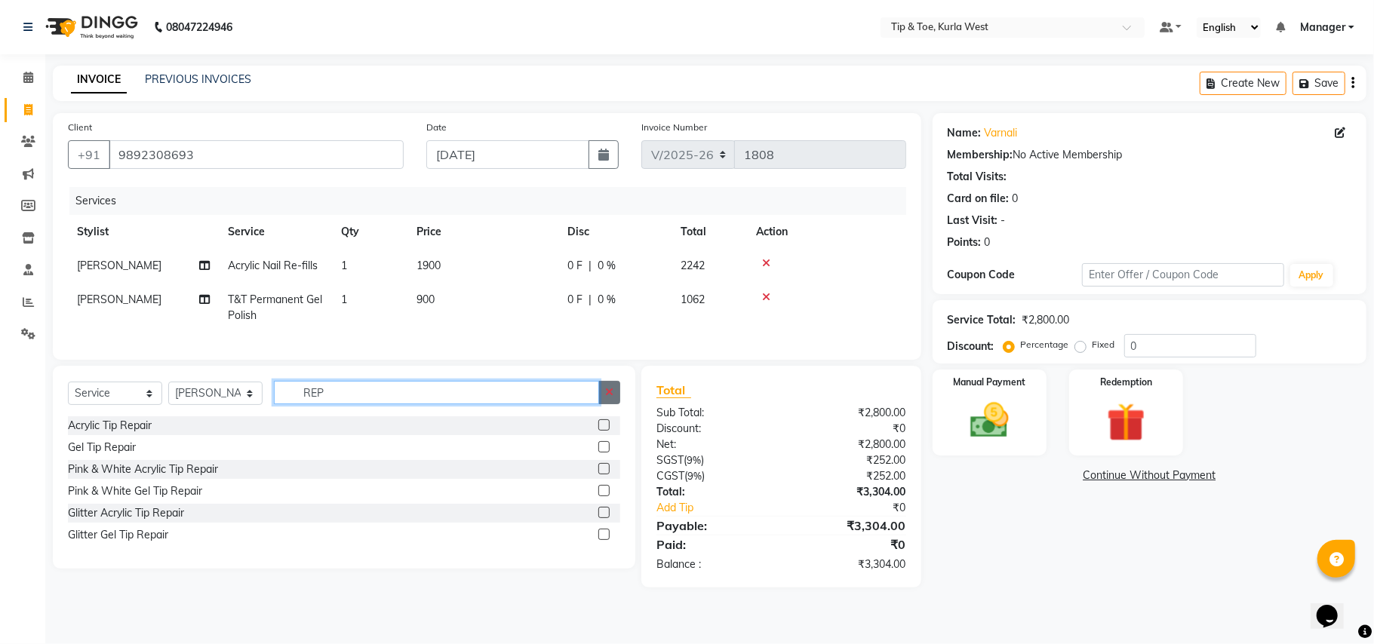
type input "REP"
click at [601, 431] on label at bounding box center [603, 424] width 11 height 11
click at [601, 431] on input "checkbox" at bounding box center [603, 426] width 10 height 10
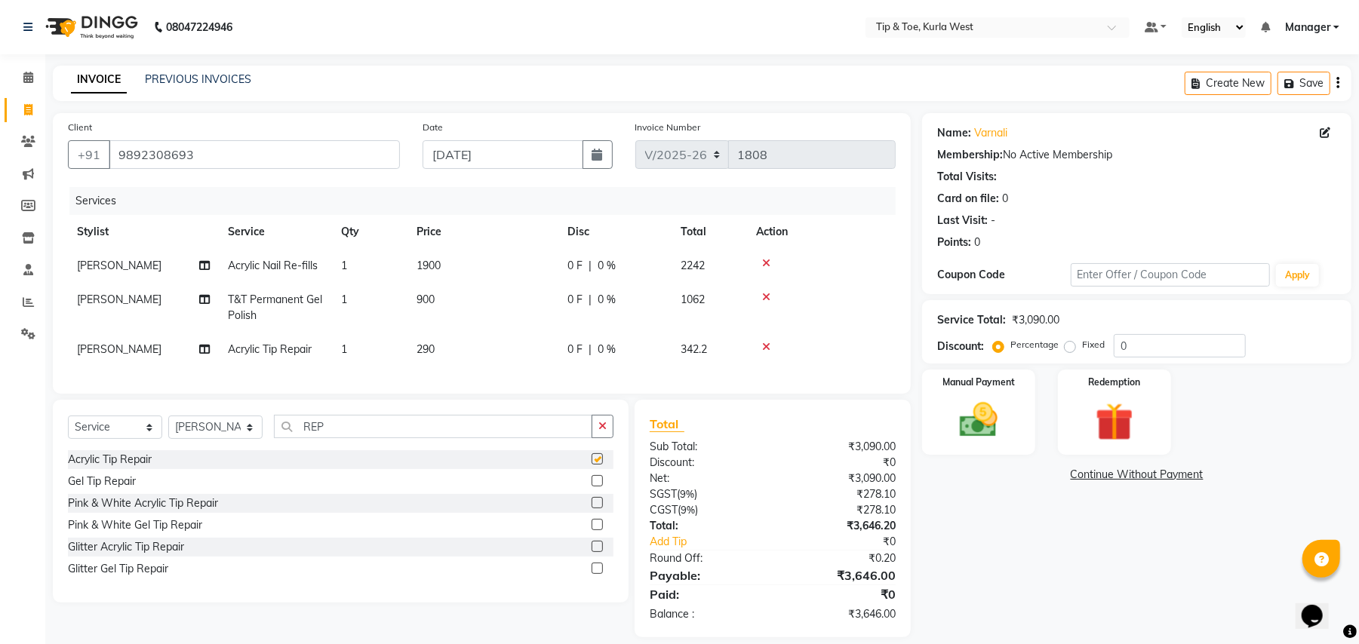
checkbox input "false"
click at [357, 352] on td "1" at bounding box center [369, 350] width 75 height 34
select select "42757"
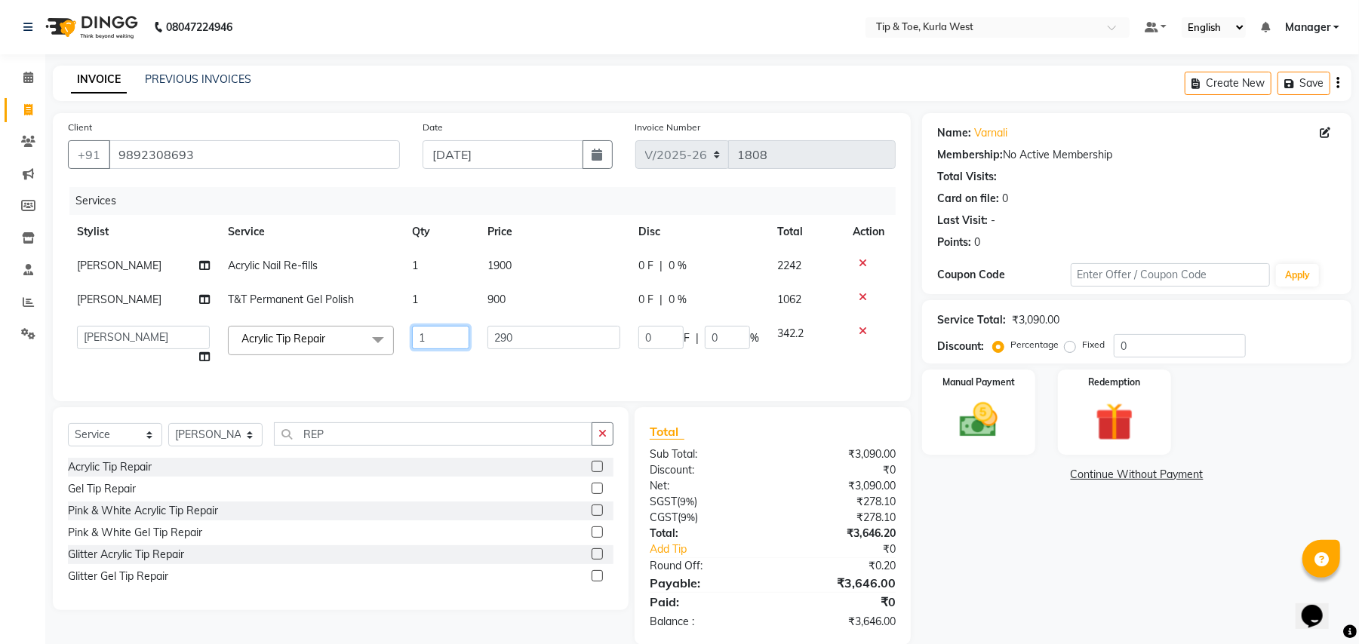
drag, startPoint x: 423, startPoint y: 339, endPoint x: 341, endPoint y: 327, distance: 83.1
click at [343, 327] on tr "ARSHAD KAVERI KHUSHBOO Kurla login access Manager NIHAL PRIYA RASHID SANTOSH SH…" at bounding box center [482, 345] width 828 height 57
type input "3"
click at [1038, 535] on div "Name: Varnali Membership: No Active Membership Total Visits: Card on file: 0 La…" at bounding box center [1142, 379] width 441 height 532
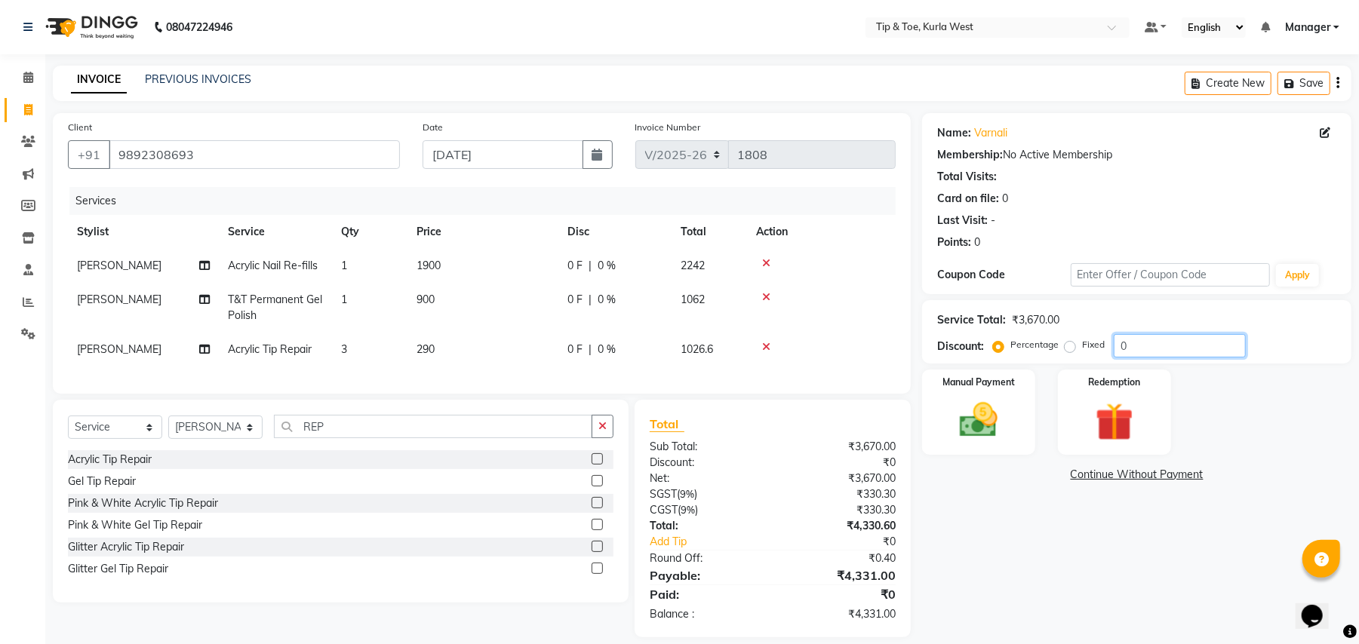
drag, startPoint x: 1160, startPoint y: 352, endPoint x: 886, endPoint y: 300, distance: 279.5
click at [908, 306] on div "Client +91 9892308693 Date 01-09-2025 Invoice Number V/2025 V/2025-26 1808 Serv…" at bounding box center [701, 375] width 1321 height 524
type input "50"
click at [1073, 533] on div "Name: Varnali Membership: No Active Membership Total Visits: Card on file: 0 La…" at bounding box center [1142, 375] width 441 height 524
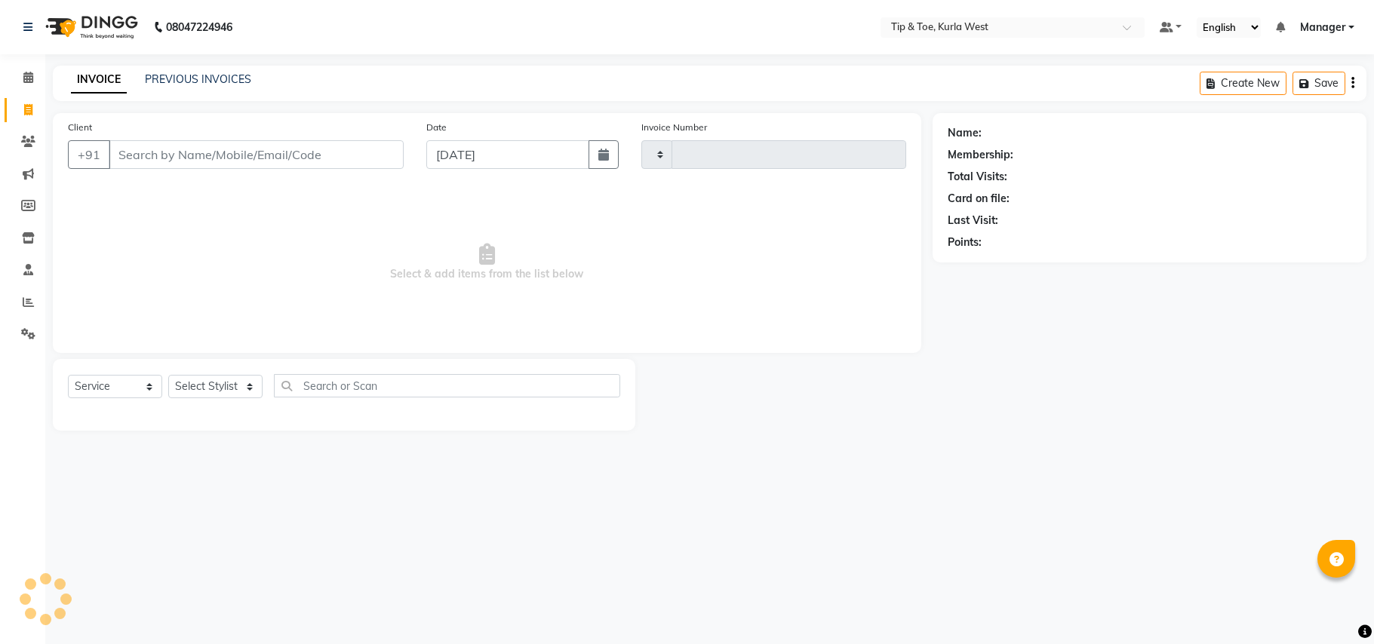
select select "service"
type input "1807"
select select "5986"
